Goal: Information Seeking & Learning: Learn about a topic

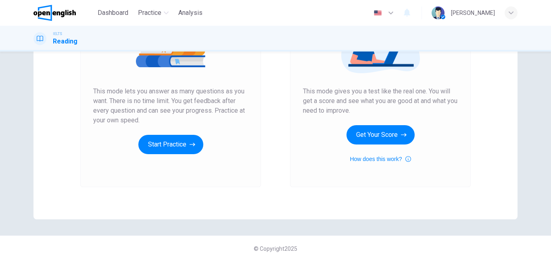
scroll to position [131, 0]
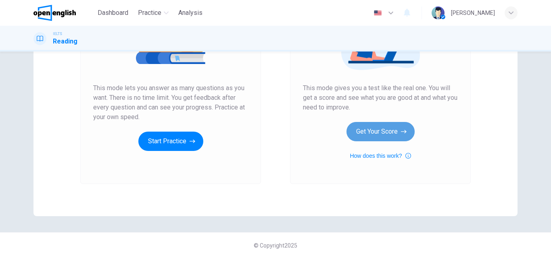
click at [364, 128] on button "Get Your Score" at bounding box center [380, 131] width 68 height 19
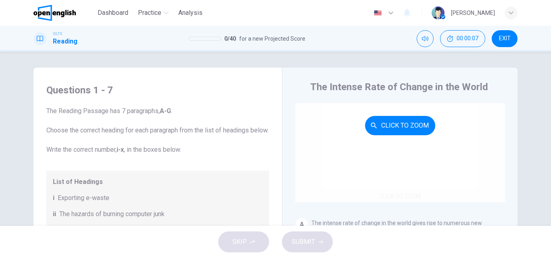
scroll to position [40, 0]
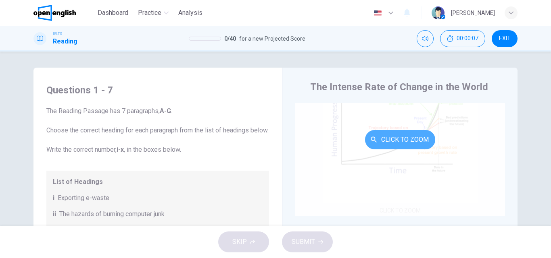
click at [396, 131] on button "Click to Zoom" at bounding box center [400, 139] width 70 height 19
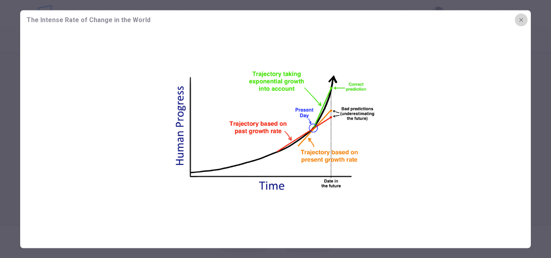
click at [519, 17] on icon "button" at bounding box center [521, 20] width 6 height 6
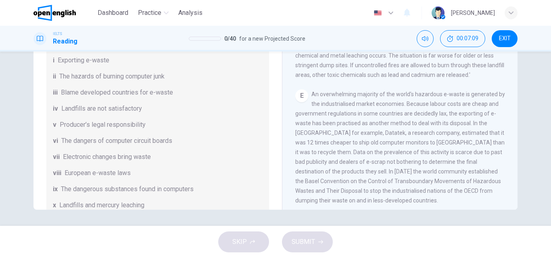
scroll to position [524, 0]
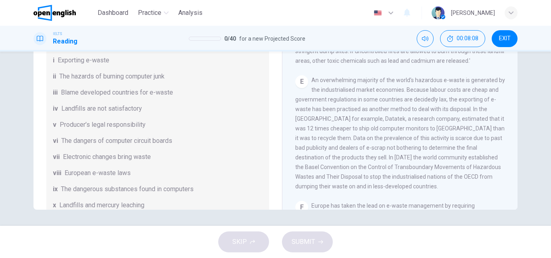
click at [295, 162] on span "An overwhelming majority of the world's hazardous e-waste is generated by the i…" at bounding box center [400, 133] width 210 height 113
drag, startPoint x: 295, startPoint y: 158, endPoint x: 301, endPoint y: 158, distance: 5.7
click at [300, 158] on span "An overwhelming majority of the world's hazardous e-waste is generated by the i…" at bounding box center [400, 133] width 210 height 113
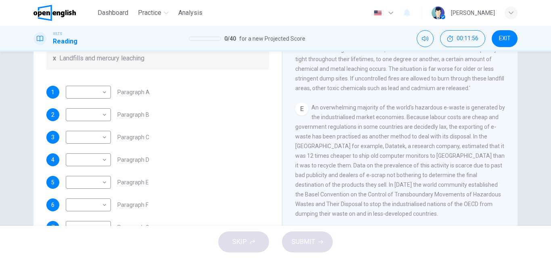
scroll to position [197, 0]
click at [104, 185] on body "This site uses cookies, as explained in our Privacy Policy . If you agree to th…" at bounding box center [275, 129] width 551 height 258
click at [79, 258] on li "i" at bounding box center [275, 263] width 551 height 10
type input "*"
click at [196, 140] on div "3 ​ ​ Paragraph C" at bounding box center [157, 137] width 223 height 13
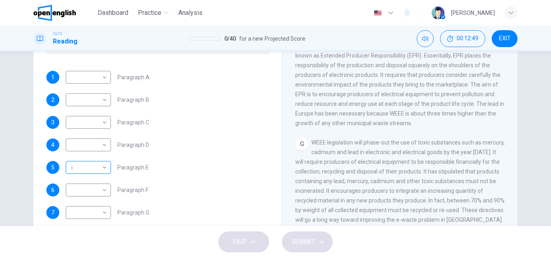
scroll to position [138, 0]
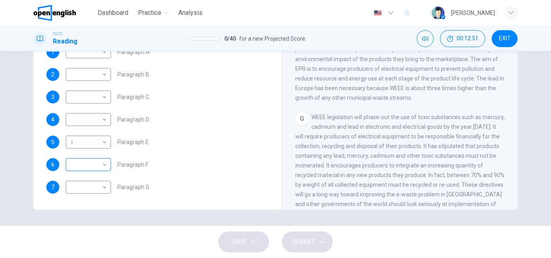
click at [102, 166] on body "This site uses cookies, as explained in our Privacy Policy . If you agree to th…" at bounding box center [275, 129] width 551 height 258
type input "****"
click at [232, 115] on div "4 ​ ​ Paragraph D" at bounding box center [157, 119] width 223 height 13
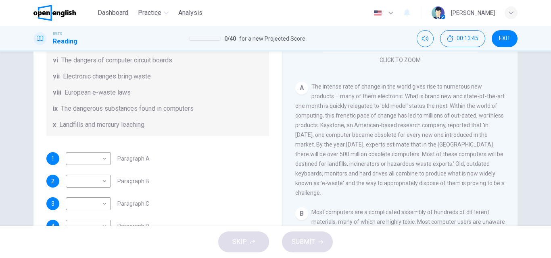
scroll to position [161, 0]
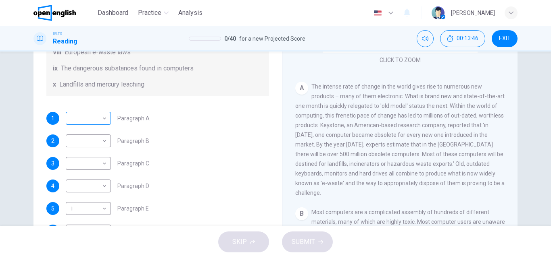
click at [100, 127] on body "This site uses cookies, as explained in our Privacy Policy . If you agree to th…" at bounding box center [275, 129] width 551 height 258
type input "***"
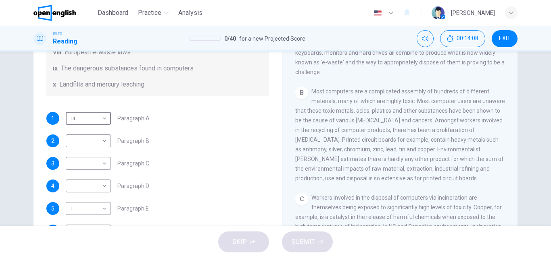
scroll to position [121, 0]
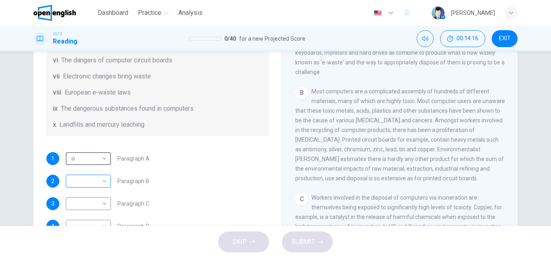
click at [103, 191] on body "This site uses cookies, as explained in our Privacy Policy . If you agree to th…" at bounding box center [275, 129] width 551 height 258
type input "**"
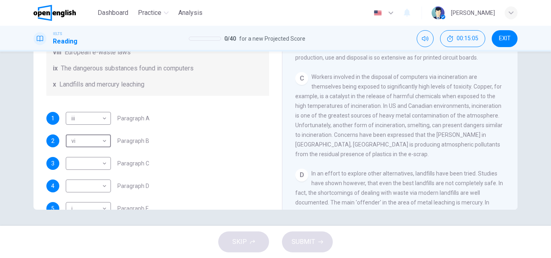
scroll to position [161, 0]
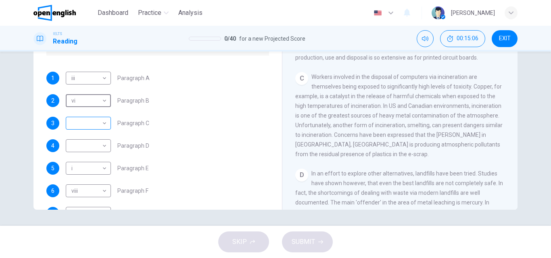
click at [102, 132] on body "This site uses cookies, as explained in our Privacy Policy . If you agree to th…" at bounding box center [275, 129] width 551 height 258
type input "**"
click at [198, 130] on div "3 ix ** ​ Paragraph C" at bounding box center [157, 123] width 223 height 13
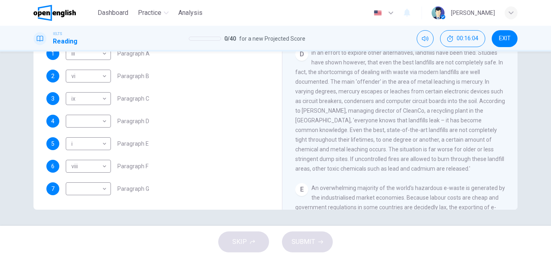
scroll to position [197, 0]
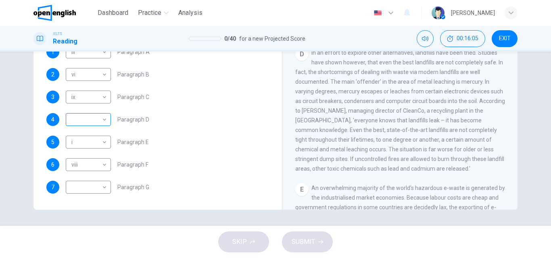
click at [103, 121] on body "This site uses cookies, as explained in our Privacy Policy . If you agree to th…" at bounding box center [275, 129] width 551 height 258
type input "**"
click at [225, 129] on div "1 iii *** ​ Paragraph A 2 vi ** ​ Paragraph B 3 ix ** ​ Paragraph C 4 iv ** ​ P…" at bounding box center [157, 120] width 223 height 148
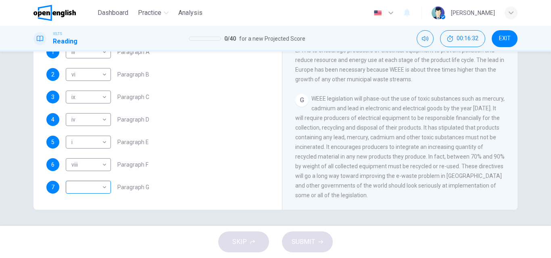
click at [101, 186] on body "This site uses cookies, as explained in our Privacy Policy . If you agree to th…" at bounding box center [275, 129] width 551 height 258
type input "*"
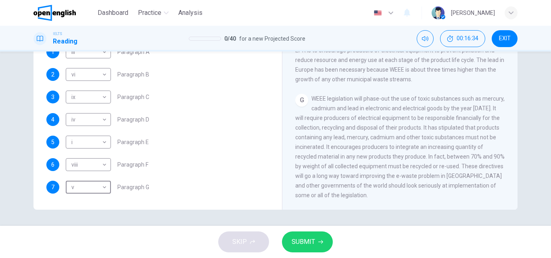
click at [306, 244] on span "SUBMIT" at bounding box center [303, 242] width 23 height 11
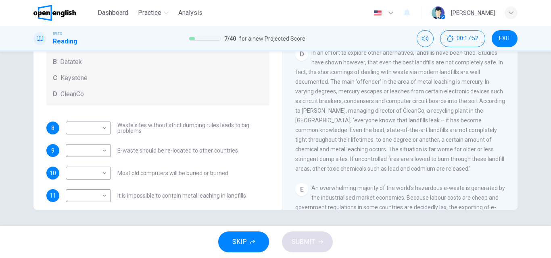
scroll to position [42, 0]
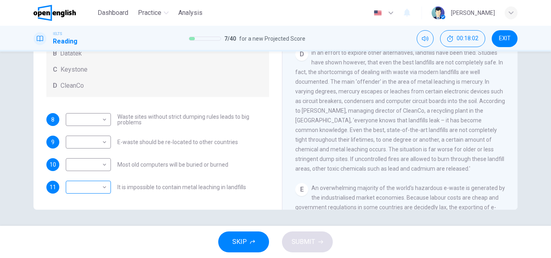
click at [102, 189] on body "This site uses cookies, as explained in our Privacy Policy . If you agree to th…" at bounding box center [275, 129] width 551 height 258
type input "*"
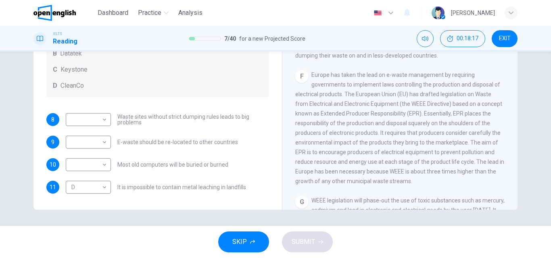
scroll to position [93, 0]
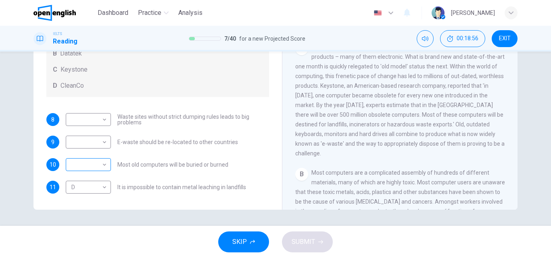
click at [102, 165] on body "This site uses cookies, as explained in our Privacy Policy . If you agree to th…" at bounding box center [275, 129] width 551 height 258
type input "*"
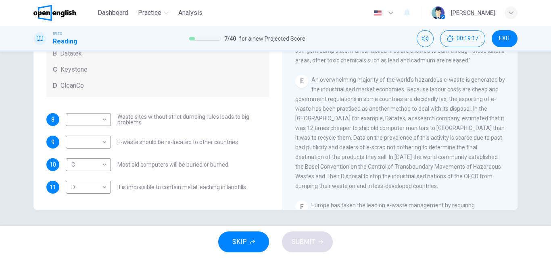
scroll to position [136, 0]
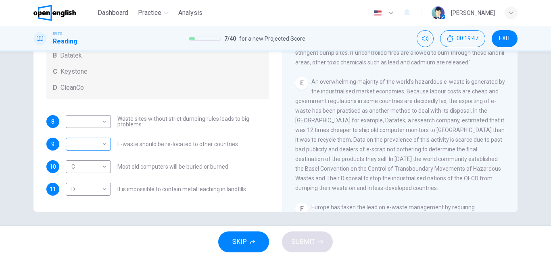
click at [104, 143] on body "This site uses cookies, as explained in our Privacy Policy . If you agree to th…" at bounding box center [275, 129] width 551 height 258
type input "*"
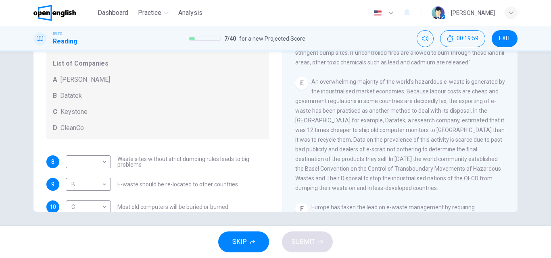
scroll to position [344, 0]
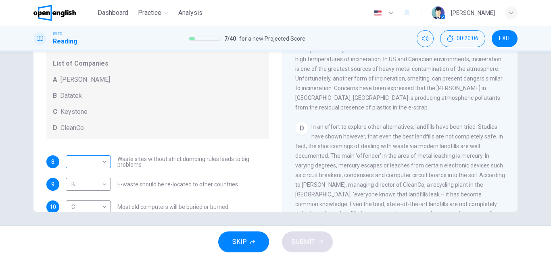
click at [102, 160] on body "This site uses cookies, as explained in our Privacy Policy . If you agree to th…" at bounding box center [275, 129] width 551 height 258
click at [79, 258] on li "A" at bounding box center [275, 263] width 551 height 10
type input "*"
click at [304, 239] on span "SUBMIT" at bounding box center [303, 242] width 23 height 11
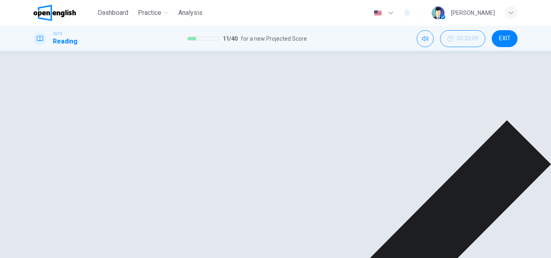
scroll to position [384, 0]
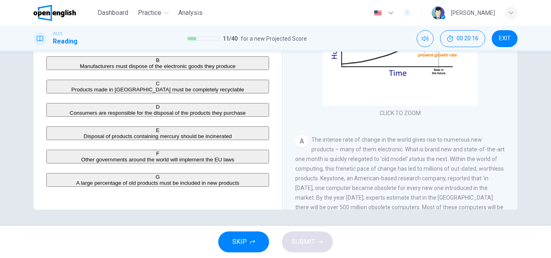
scroll to position [0, 0]
click at [57, 87] on div "C" at bounding box center [157, 84] width 221 height 6
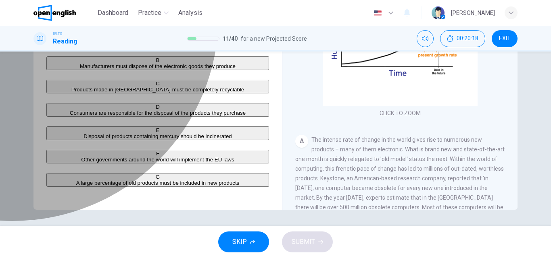
click at [57, 110] on div "D" at bounding box center [157, 107] width 221 height 6
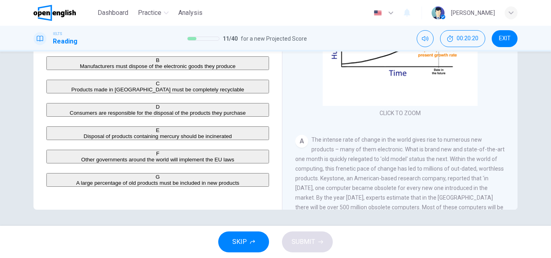
click at [70, 116] on span "Consumers are responsible for the disposal of the products they purchase" at bounding box center [158, 113] width 176 height 6
click at [58, 87] on div "C" at bounding box center [157, 84] width 221 height 6
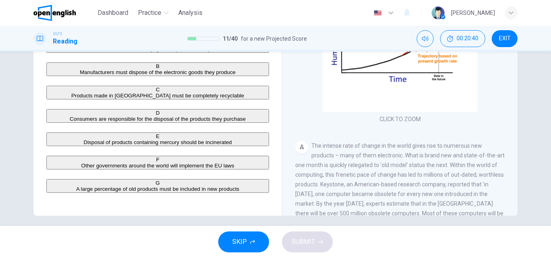
scroll to position [138, 0]
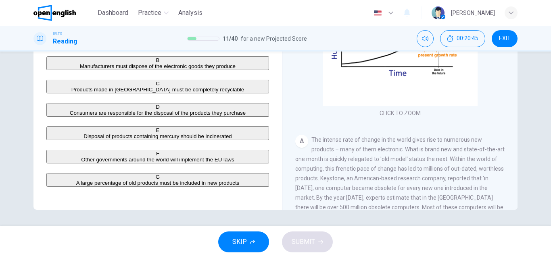
click at [76, 180] on span "A large percentage of old products must be included in new products" at bounding box center [157, 183] width 163 height 6
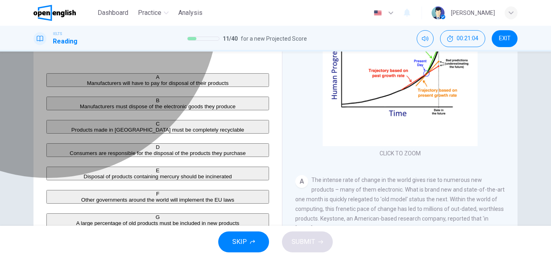
click at [93, 110] on span "Manufacturers must dispose of the electronic goods they produce" at bounding box center [158, 107] width 156 height 6
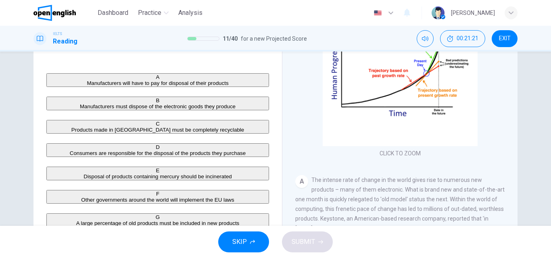
scroll to position [138, 0]
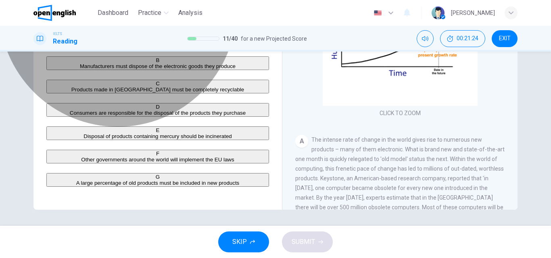
click at [163, 157] on span "Other governments around the world will implement the EU laws" at bounding box center [157, 160] width 153 height 6
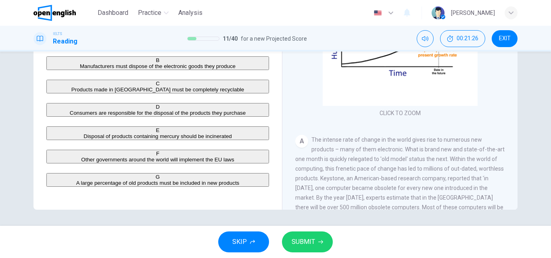
click at [307, 240] on span "SUBMIT" at bounding box center [303, 242] width 23 height 11
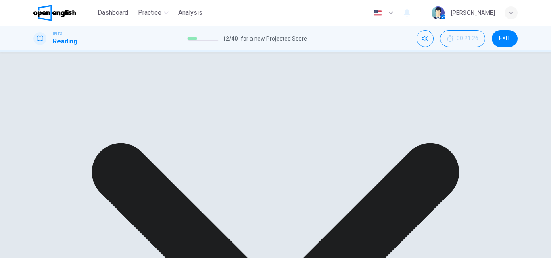
scroll to position [0, 0]
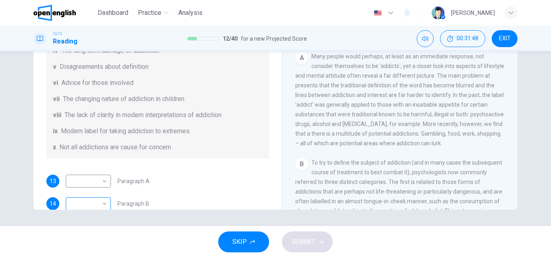
scroll to position [81, 0]
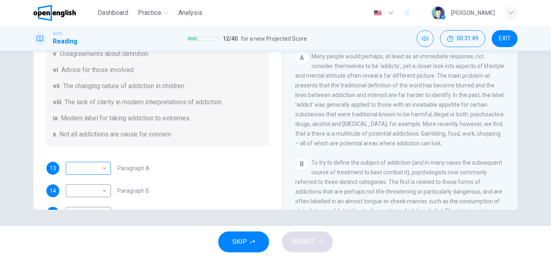
click at [107, 169] on div "​ ​" at bounding box center [88, 168] width 45 height 13
click at [102, 168] on body "This site uses cookies, as explained in our Privacy Policy . If you agree to th…" at bounding box center [275, 129] width 551 height 258
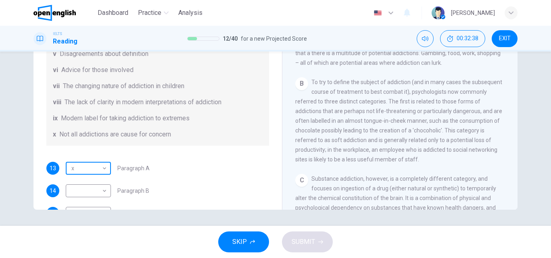
click at [106, 168] on body "This site uses cookies, as explained in our Privacy Policy . If you agree to th…" at bounding box center [275, 129] width 551 height 258
type input "***"
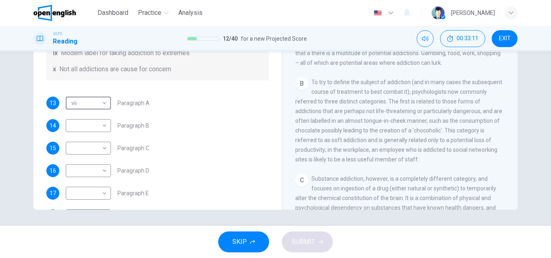
scroll to position [161, 0]
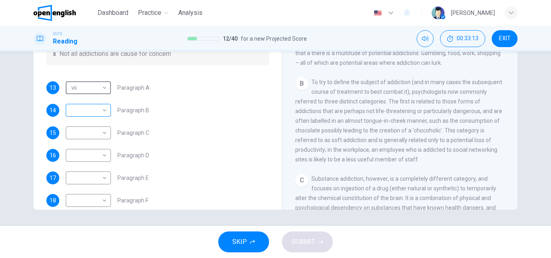
click at [104, 111] on body "This site uses cookies, as explained in our Privacy Policy . If you agree to th…" at bounding box center [275, 129] width 551 height 258
type input "*"
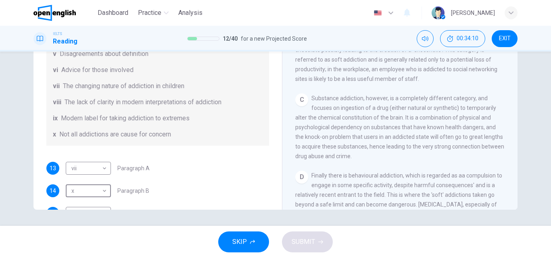
scroll to position [121, 0]
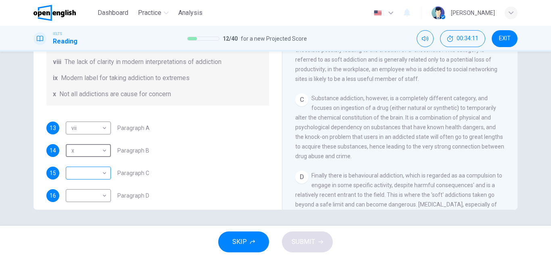
click at [105, 171] on body "This site uses cookies, as explained in our Privacy Policy . If you agree to th…" at bounding box center [275, 129] width 551 height 258
type input "**"
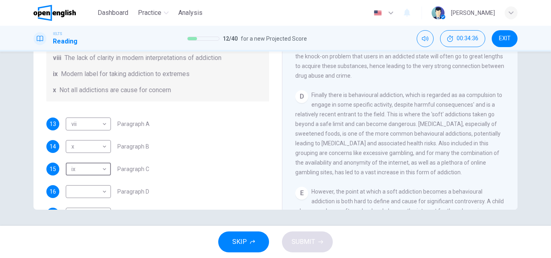
scroll to position [175, 0]
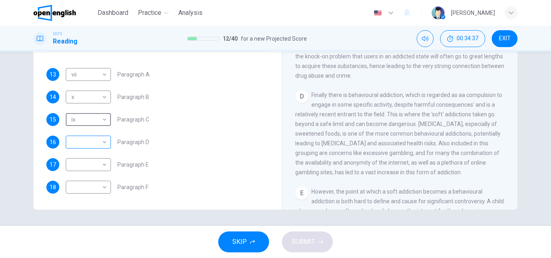
click at [102, 145] on body "This site uses cookies, as explained in our Privacy Policy . If you agree to th…" at bounding box center [275, 129] width 551 height 258
type input "***"
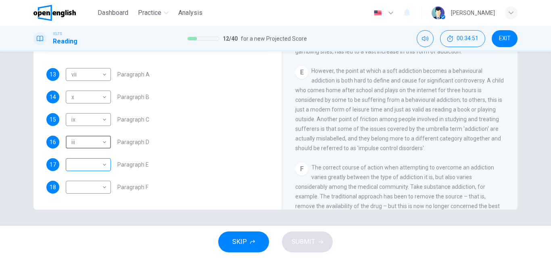
click at [102, 167] on body "This site uses cookies, as explained in our Privacy Policy . If you agree to th…" at bounding box center [275, 129] width 551 height 258
type input "***"
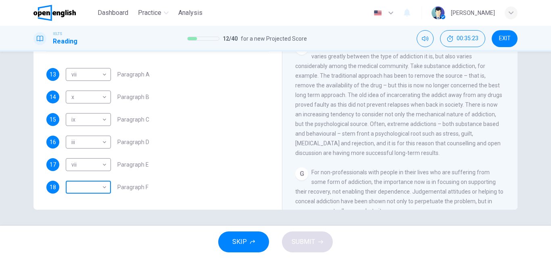
click at [99, 190] on body "This site uses cookies, as explained in our Privacy Policy . If you agree to th…" at bounding box center [275, 129] width 551 height 258
type input "****"
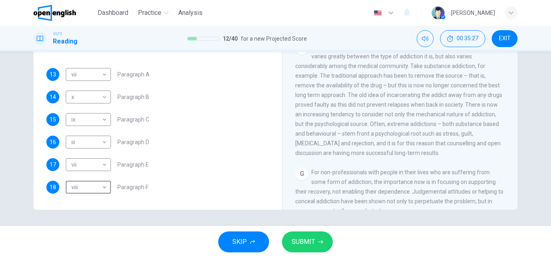
click at [305, 244] on span "SUBMIT" at bounding box center [303, 242] width 23 height 11
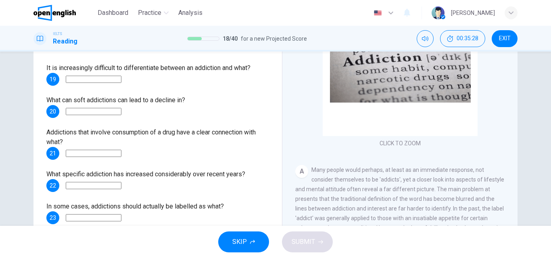
scroll to position [0, 0]
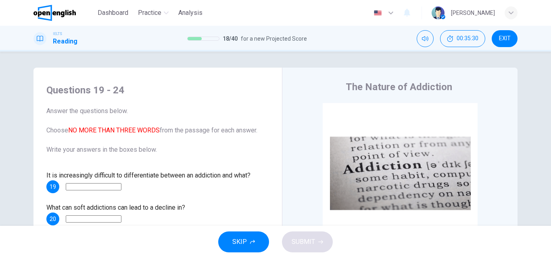
click at [112, 191] on input at bounding box center [94, 186] width 56 height 7
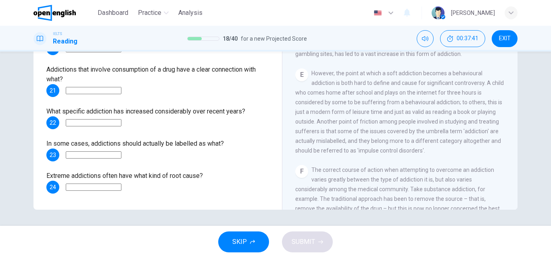
scroll to position [36, 0]
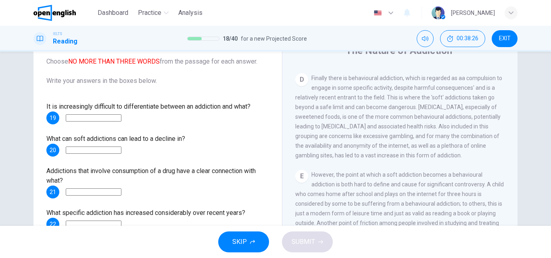
click at [81, 150] on input at bounding box center [94, 150] width 56 height 7
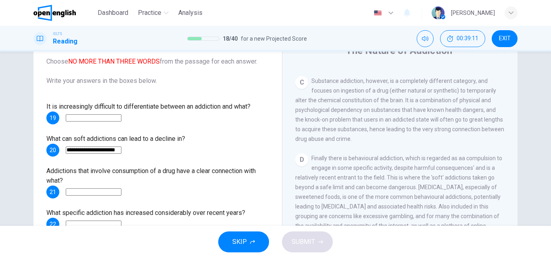
scroll to position [223, 0]
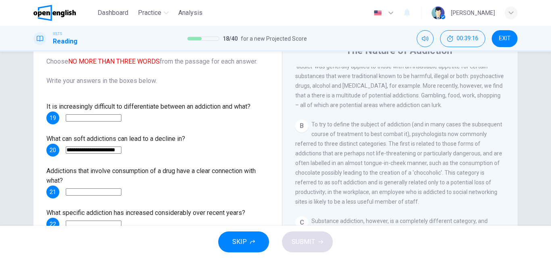
click at [121, 150] on input "**********" at bounding box center [94, 150] width 56 height 7
type input "**********"
click at [80, 196] on input at bounding box center [94, 192] width 56 height 7
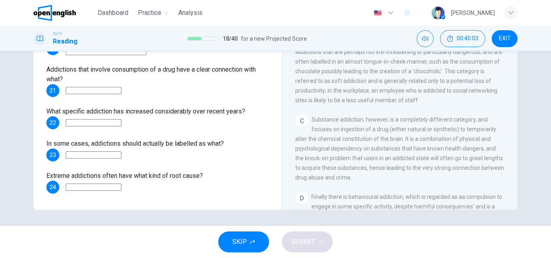
click at [77, 93] on input at bounding box center [94, 90] width 56 height 7
type input "**********"
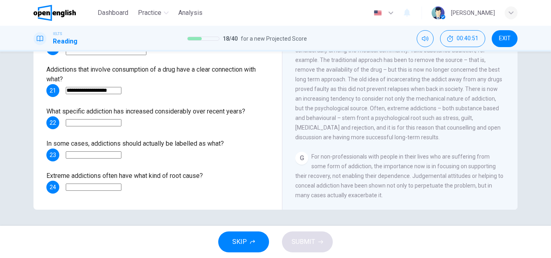
click at [77, 188] on input at bounding box center [94, 187] width 56 height 7
type input "**********"
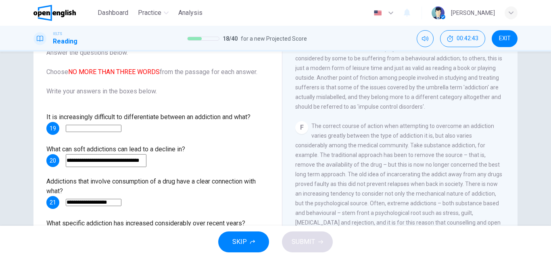
scroll to position [57, 0]
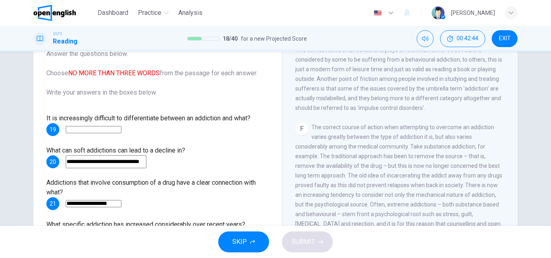
click at [87, 131] on input at bounding box center [94, 129] width 56 height 7
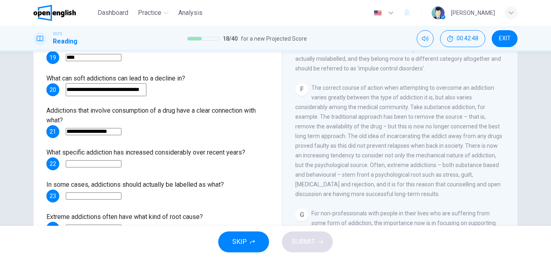
scroll to position [138, 0]
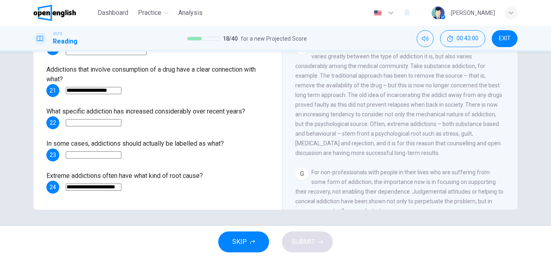
type input "****"
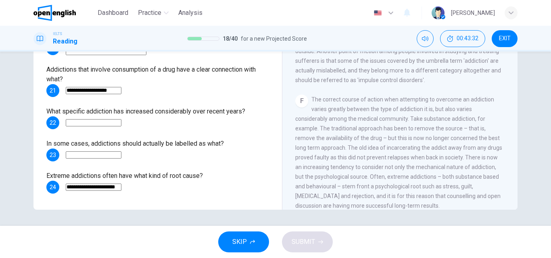
scroll to position [93, 0]
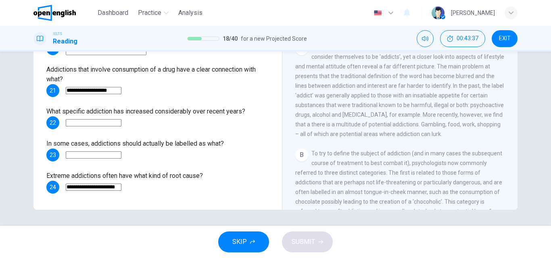
click at [81, 155] on input at bounding box center [94, 155] width 56 height 7
type input "**********"
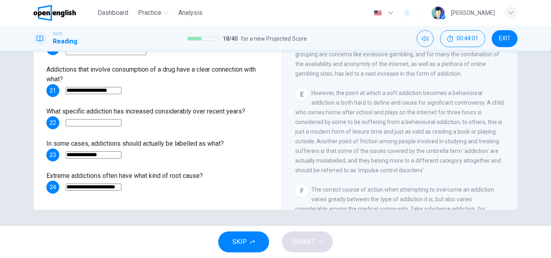
click at [81, 131] on div "**********" at bounding box center [157, 97] width 223 height 194
click at [79, 123] on input at bounding box center [94, 122] width 56 height 7
type input "*********"
click at [286, 243] on button "SUBMIT" at bounding box center [307, 242] width 51 height 21
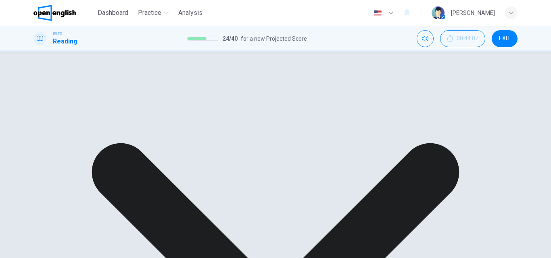
scroll to position [505, 0]
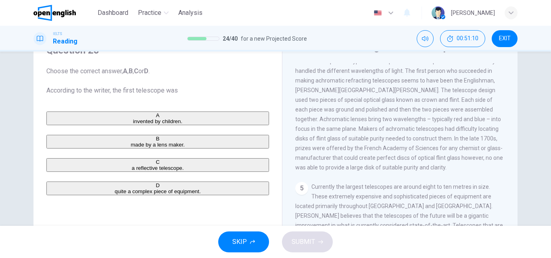
scroll to position [40, 0]
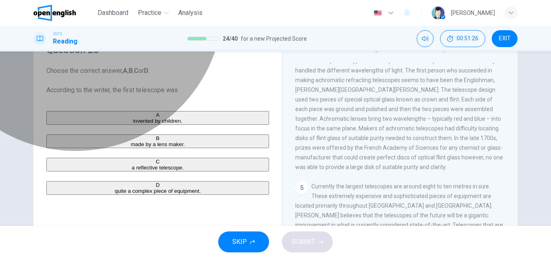
click at [120, 115] on button "A invented by children." at bounding box center [157, 118] width 223 height 14
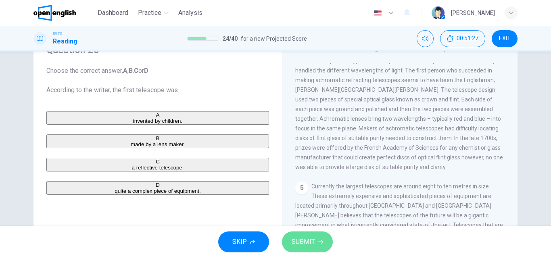
click at [302, 247] on span "SUBMIT" at bounding box center [303, 242] width 23 height 11
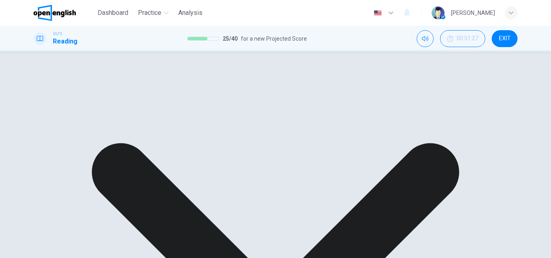
scroll to position [81, 0]
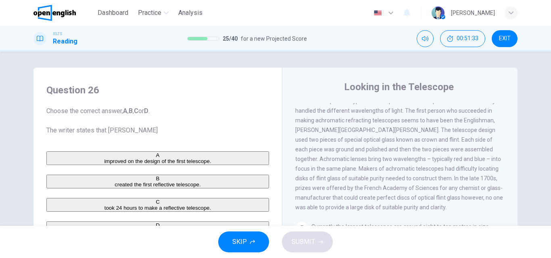
scroll to position [40, 0]
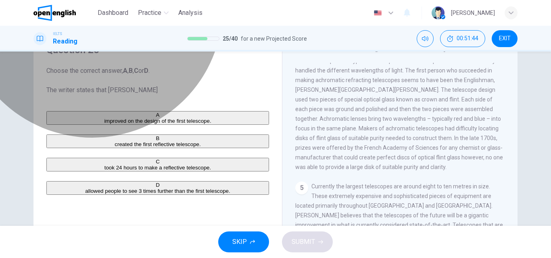
click at [137, 119] on span "improved on the design of the first telescope." at bounding box center [157, 121] width 107 height 6
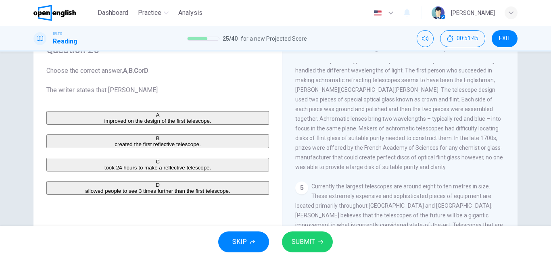
click at [296, 242] on span "SUBMIT" at bounding box center [303, 242] width 23 height 11
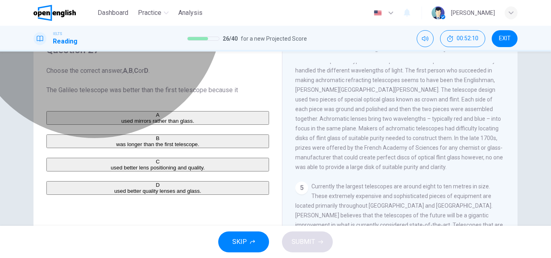
click at [140, 171] on span "used better lens positioning and quality." at bounding box center [157, 168] width 94 height 6
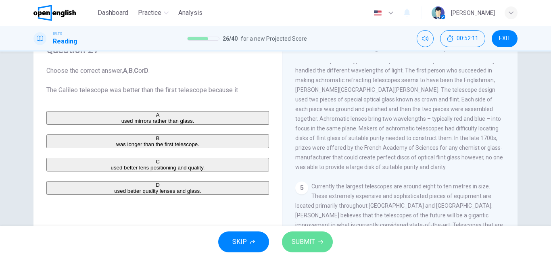
click at [305, 244] on span "SUBMIT" at bounding box center [303, 242] width 23 height 11
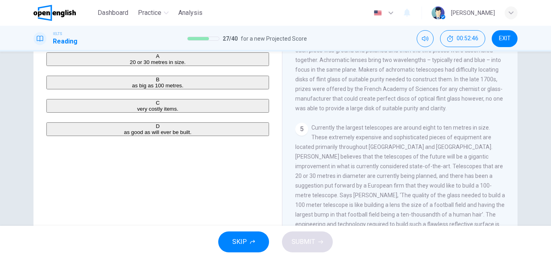
scroll to position [81, 0]
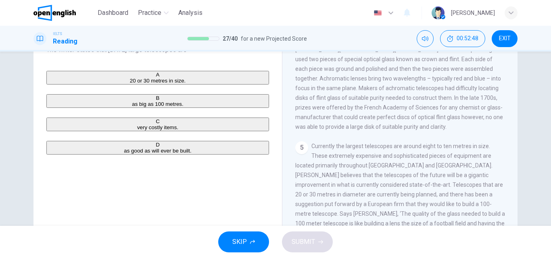
click at [58, 78] on div "A" at bounding box center [157, 75] width 221 height 6
click at [308, 246] on span "SUBMIT" at bounding box center [303, 242] width 23 height 11
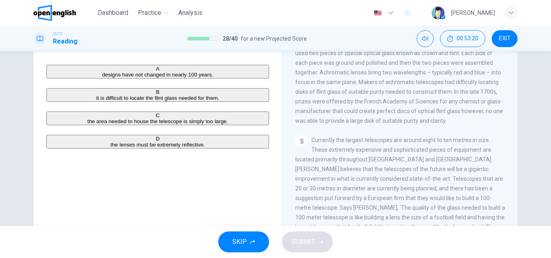
scroll to position [40, 0]
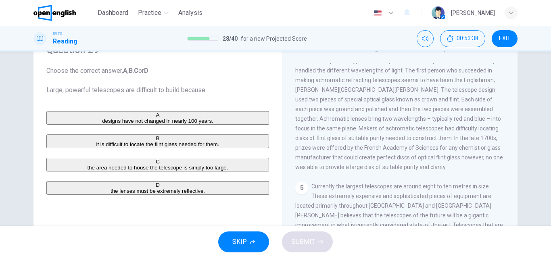
click at [170, 148] on span "it is difficult to locate the flint glass needed for them." at bounding box center [157, 145] width 123 height 6
click at [306, 245] on span "SUBMIT" at bounding box center [303, 242] width 23 height 11
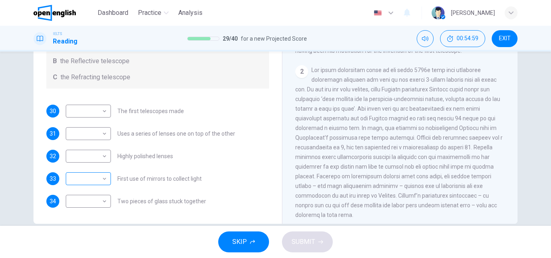
scroll to position [138, 0]
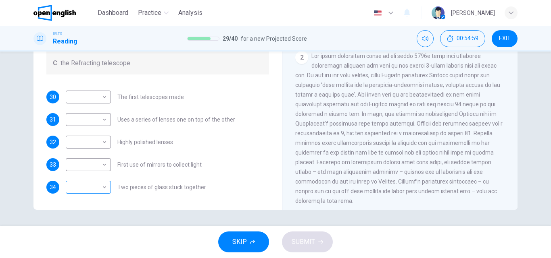
click at [104, 184] on body "This site uses cookies, as explained in our Privacy Policy . If you agree to th…" at bounding box center [275, 129] width 551 height 258
type input "*"
click at [101, 162] on body "This site uses cookies, as explained in our Privacy Policy . If you agree to th…" at bounding box center [275, 129] width 551 height 258
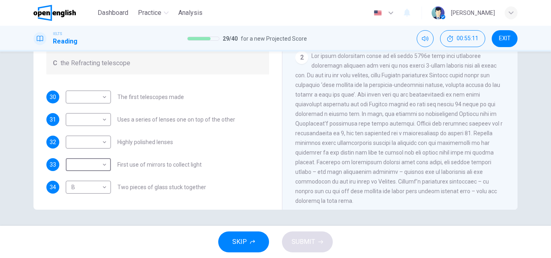
type input "*"
click at [86, 190] on body "This site uses cookies, as explained in our Privacy Policy . If you agree to th…" at bounding box center [275, 129] width 551 height 258
type input "*"
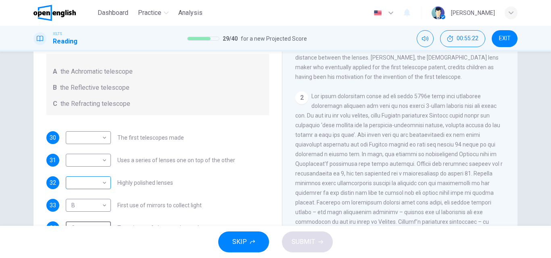
click at [102, 185] on body "This site uses cookies, as explained in our Privacy Policy . If you agree to th…" at bounding box center [275, 129] width 551 height 258
click at [88, 258] on li "A" at bounding box center [275, 263] width 551 height 10
type input "*"
click at [103, 158] on body "This site uses cookies, as explained in our Privacy Policy . If you agree to th…" at bounding box center [275, 129] width 551 height 258
click at [88, 258] on li "A" at bounding box center [275, 263] width 551 height 10
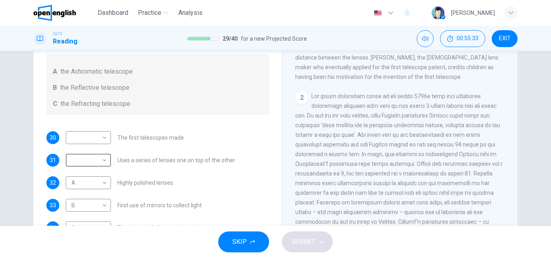
type input "*"
click at [106, 133] on div "​ ​" at bounding box center [88, 137] width 45 height 13
click at [103, 140] on body "This site uses cookies, as explained in our Privacy Policy . If you agree to th…" at bounding box center [275, 129] width 551 height 258
click at [83, 258] on li "A" at bounding box center [275, 263] width 551 height 10
type input "*"
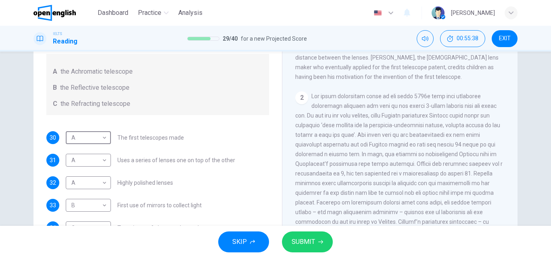
click at [310, 238] on span "SUBMIT" at bounding box center [303, 242] width 23 height 11
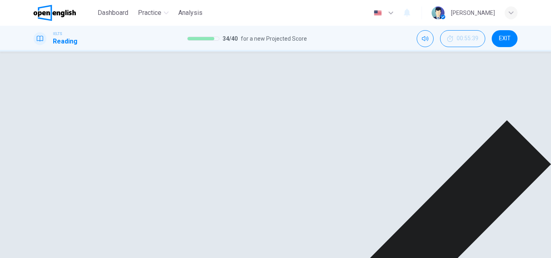
scroll to position [138, 0]
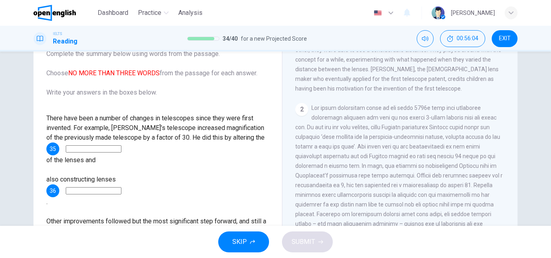
scroll to position [202, 0]
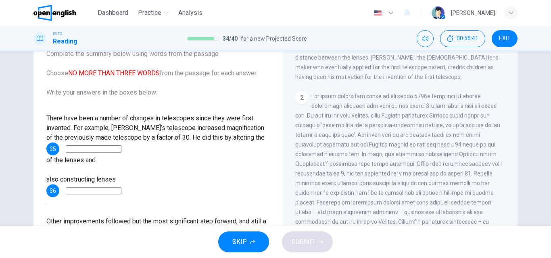
click at [88, 149] on input at bounding box center [94, 149] width 56 height 7
type input "**********"
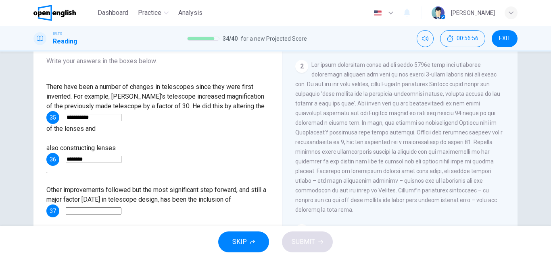
scroll to position [138, 0]
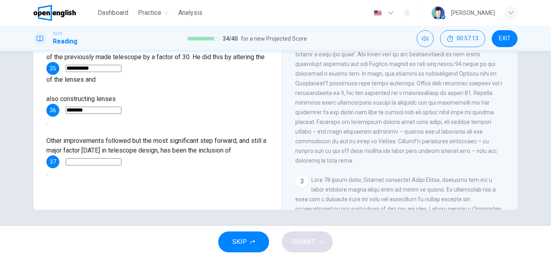
type input "********"
click at [89, 158] on input at bounding box center [94, 161] width 56 height 7
type input "**********"
click at [293, 241] on span "SUBMIT" at bounding box center [303, 242] width 23 height 11
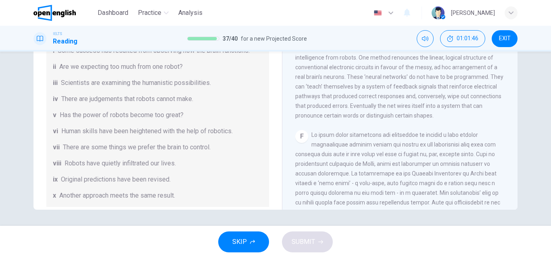
scroll to position [121, 0]
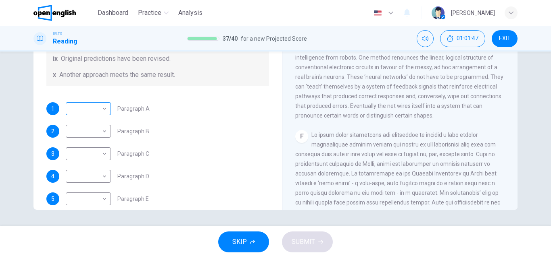
click at [104, 111] on body "This site uses cookies, as explained in our Privacy Policy . If you agree to th…" at bounding box center [275, 129] width 551 height 258
type input "**"
click at [104, 130] on body "This site uses cookies, as explained in our Privacy Policy . If you agree to th…" at bounding box center [275, 129] width 551 height 258
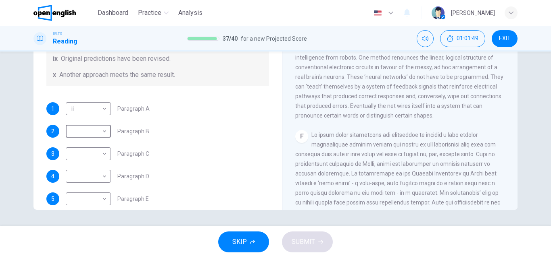
type input "**"
click at [103, 153] on body "This site uses cookies, as explained in our Privacy Policy . If you agree to th…" at bounding box center [275, 129] width 551 height 258
type input "****"
click at [104, 176] on body "This site uses cookies, as explained in our Privacy Policy . If you agree to th…" at bounding box center [275, 129] width 551 height 258
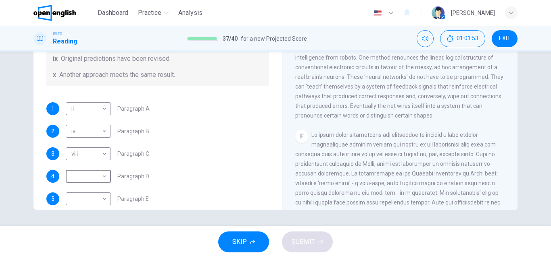
click at [78, 258] on li "i" at bounding box center [275, 263] width 551 height 10
type input "*"
click at [89, 204] on body "This site uses cookies, as explained in our Privacy Policy . If you agree to th…" at bounding box center [275, 129] width 551 height 258
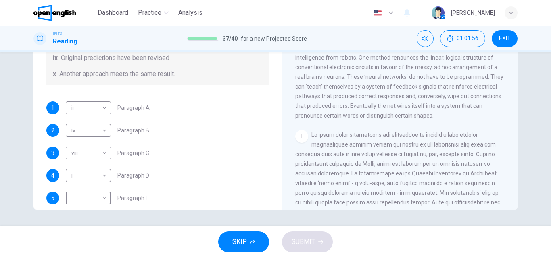
type input "**"
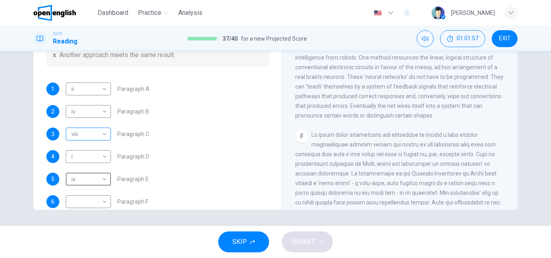
scroll to position [155, 0]
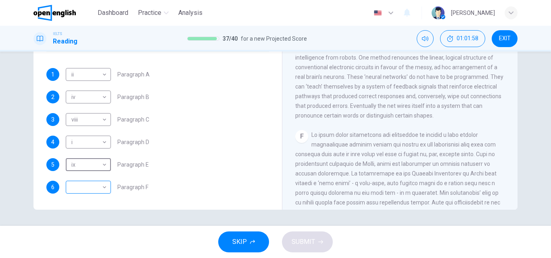
click at [93, 186] on body "This site uses cookies, as explained in our Privacy Policy . If you agree to th…" at bounding box center [275, 129] width 551 height 258
type input "***"
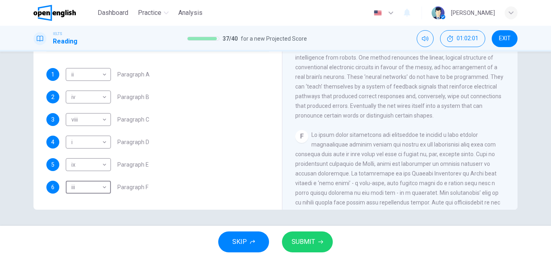
click at [305, 240] on span "SUBMIT" at bounding box center [303, 242] width 23 height 11
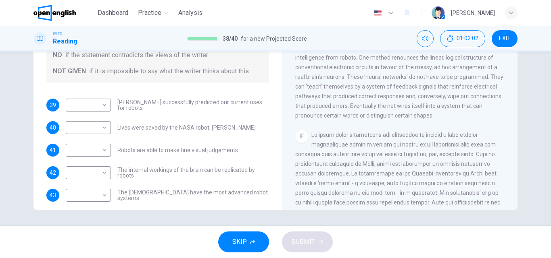
scroll to position [0, 0]
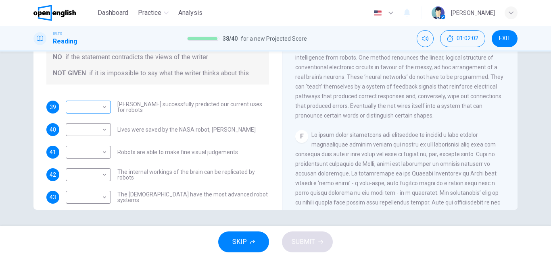
click at [105, 107] on body "This site uses cookies, as explained in our Privacy Policy . If you agree to th…" at bounding box center [275, 129] width 551 height 258
click at [178, 258] on div at bounding box center [275, 258] width 551 height 0
click at [105, 127] on body "This site uses cookies, as explained in our Privacy Policy . If you agree to th…" at bounding box center [275, 129] width 551 height 258
type input "**"
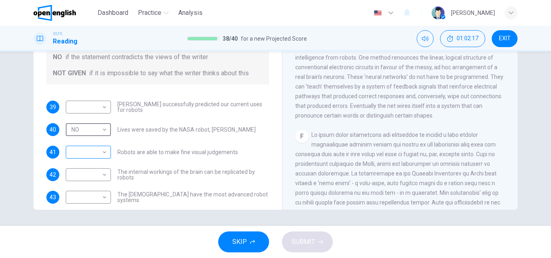
click at [100, 154] on body "This site uses cookies, as explained in our Privacy Policy . If you agree to th…" at bounding box center [275, 129] width 551 height 258
type input "*********"
click at [100, 175] on body "This site uses cookies, as explained in our Privacy Policy . If you agree to th…" at bounding box center [275, 129] width 551 height 258
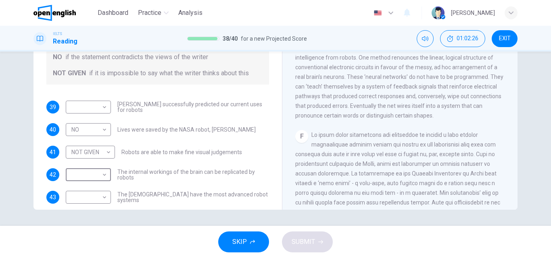
type input "**"
click at [100, 194] on body "This site uses cookies, as explained in our Privacy Policy . If you agree to th…" at bounding box center [275, 129] width 551 height 258
click at [84, 258] on li "YES" at bounding box center [275, 263] width 551 height 10
type input "***"
click at [95, 104] on body "This site uses cookies, as explained in our Privacy Policy . If you agree to th…" at bounding box center [275, 129] width 551 height 258
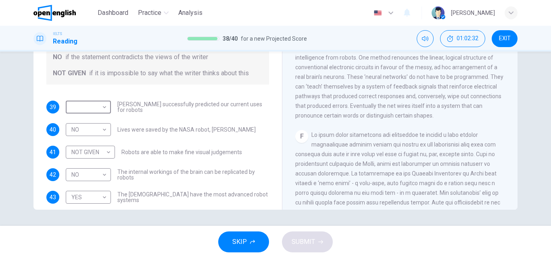
click at [71, 258] on li "YES" at bounding box center [275, 263] width 551 height 10
type input "***"
click at [313, 246] on span "SUBMIT" at bounding box center [303, 242] width 23 height 11
